Goal: Task Accomplishment & Management: Use online tool/utility

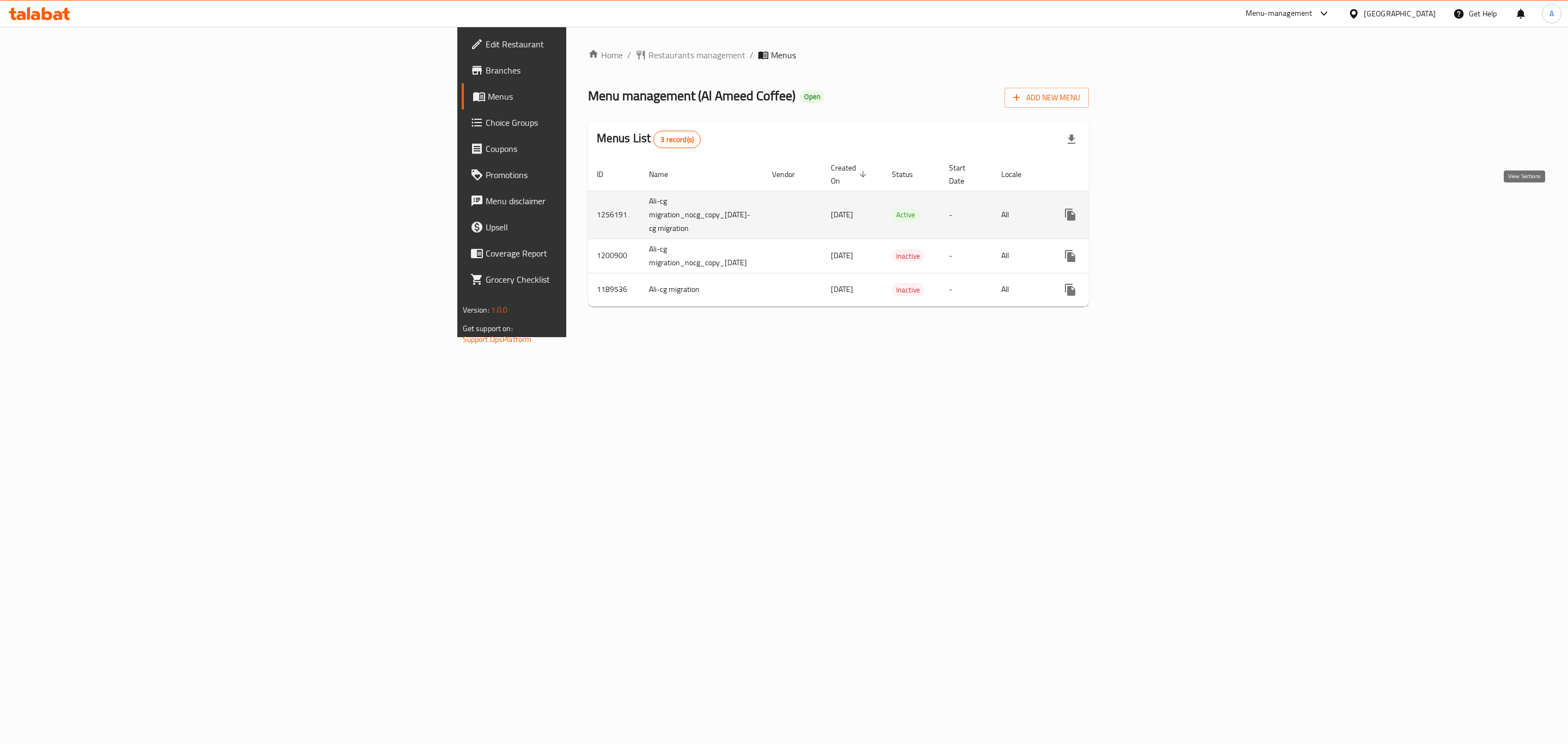
click at [1156, 208] on icon "enhanced table" at bounding box center [1149, 215] width 13 height 13
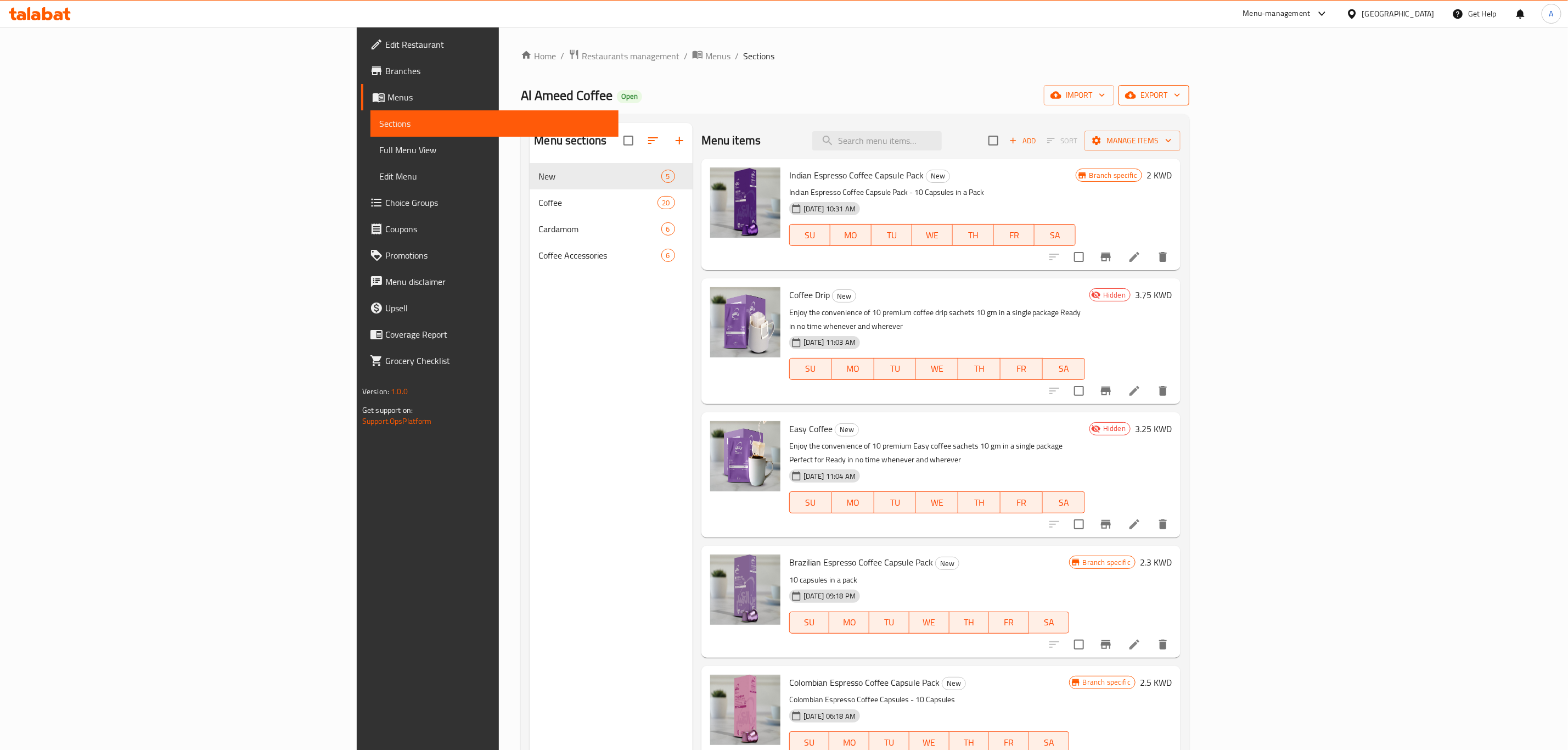
click at [1189, 86] on button "export" at bounding box center [1153, 95] width 71 height 20
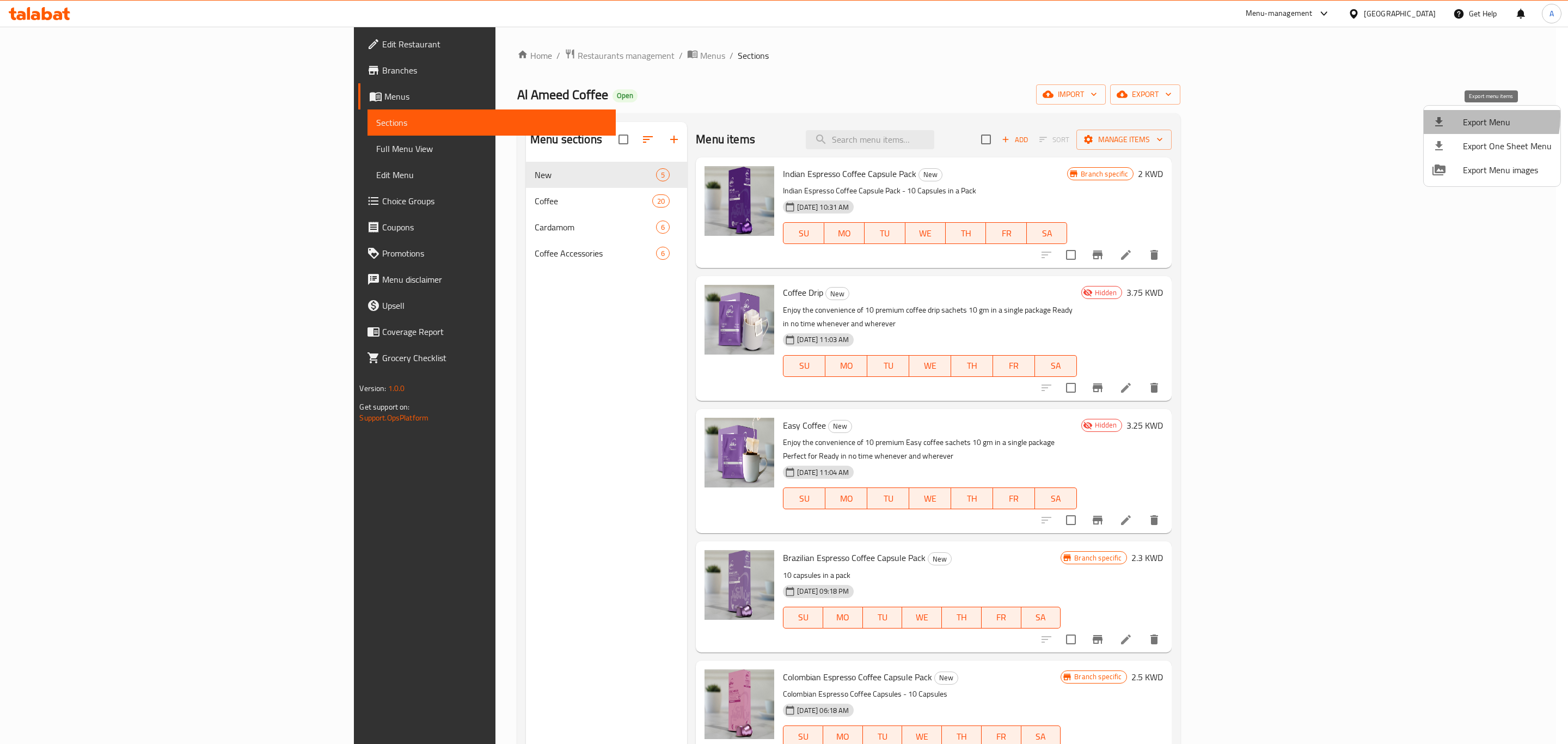
click at [1457, 116] on div at bounding box center [1447, 122] width 30 height 13
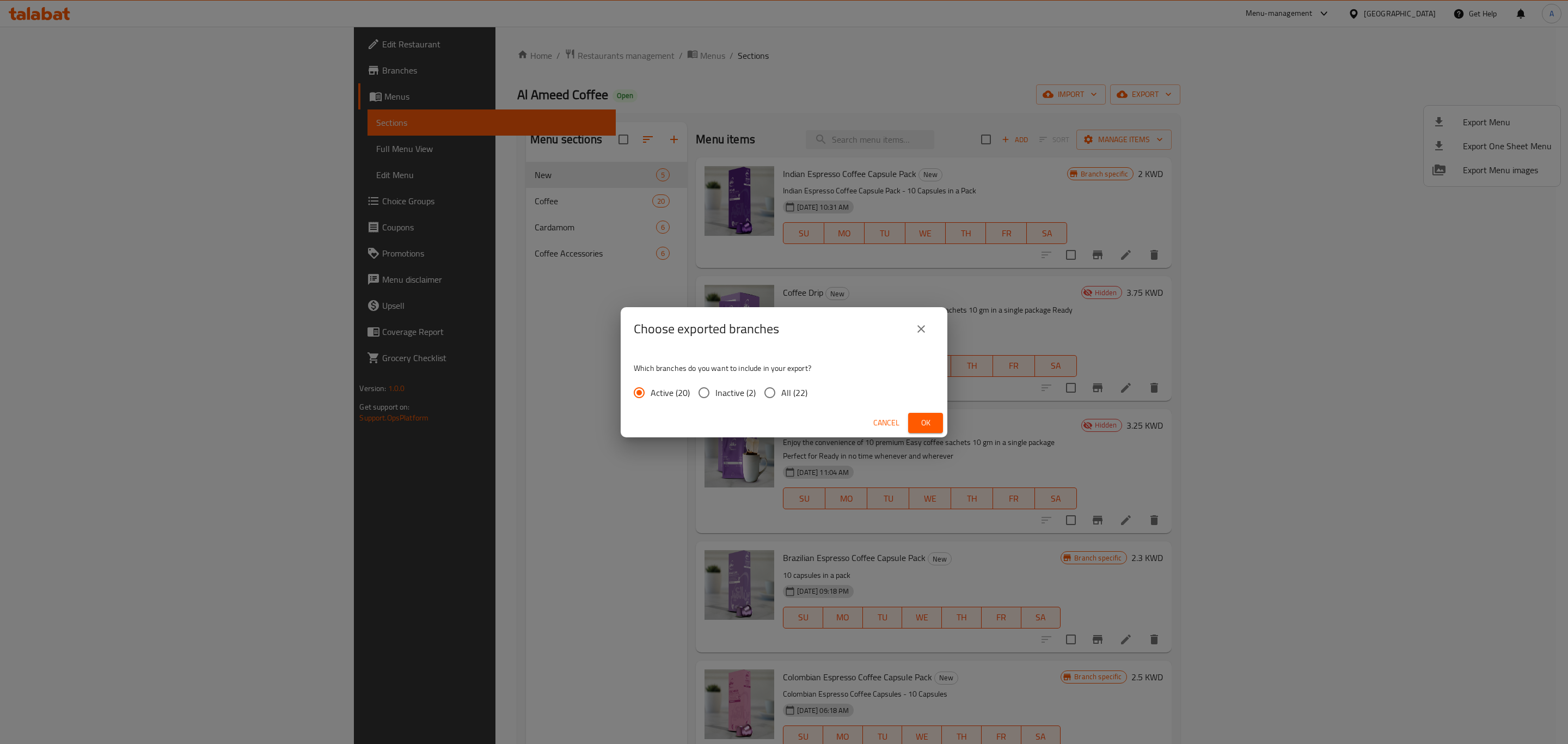
drag, startPoint x: 793, startPoint y: 402, endPoint x: 828, endPoint y: 404, distance: 35.1
click at [793, 399] on label "All (22)" at bounding box center [783, 393] width 49 height 23
click at [781, 399] on input "All (22)" at bounding box center [770, 393] width 23 height 23
radio input "true"
click at [930, 416] on span "Ok" at bounding box center [925, 423] width 17 height 14
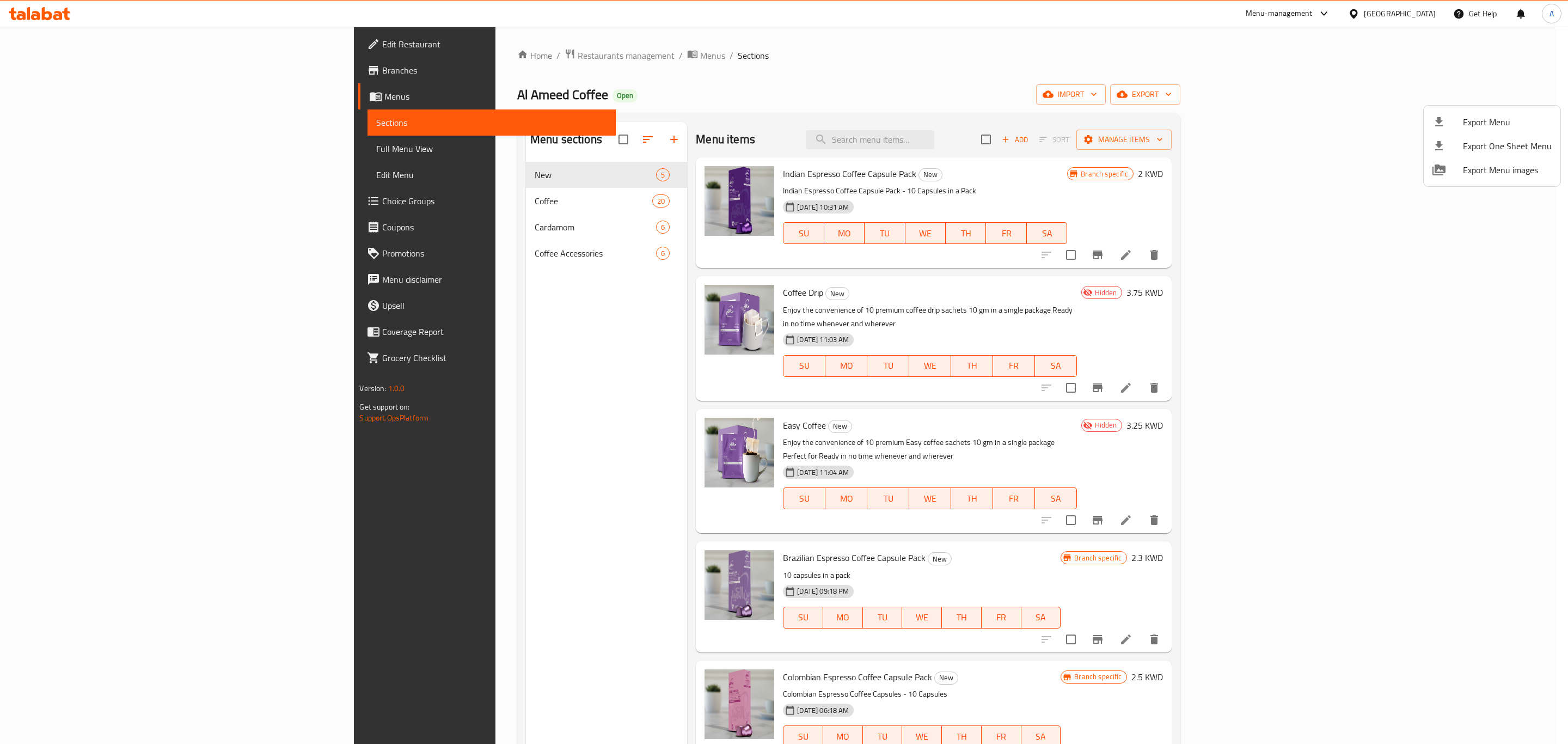
click at [82, 72] on div at bounding box center [784, 372] width 1568 height 744
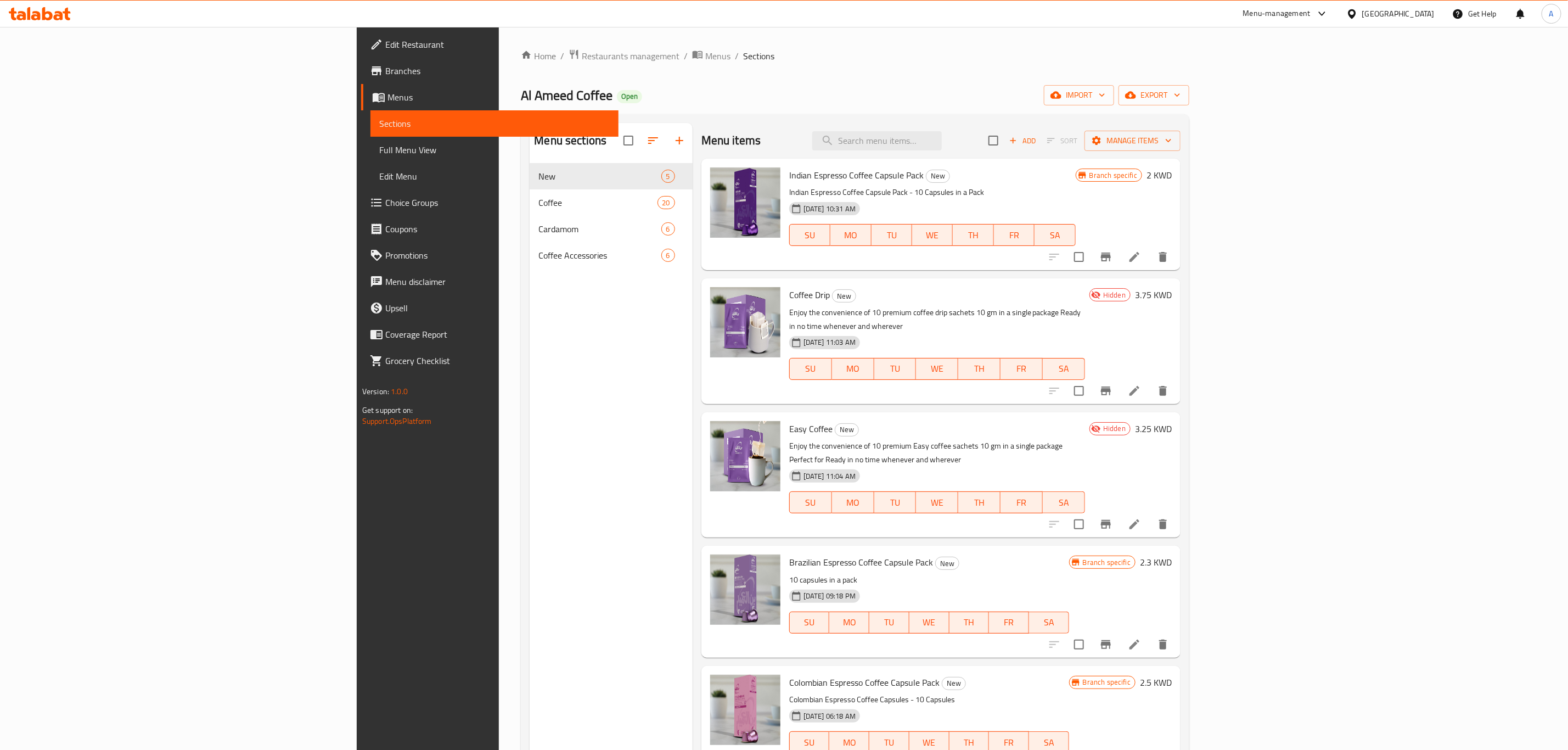
click at [385, 73] on span "Branches" at bounding box center [497, 71] width 224 height 13
